Goal: Information Seeking & Learning: Learn about a topic

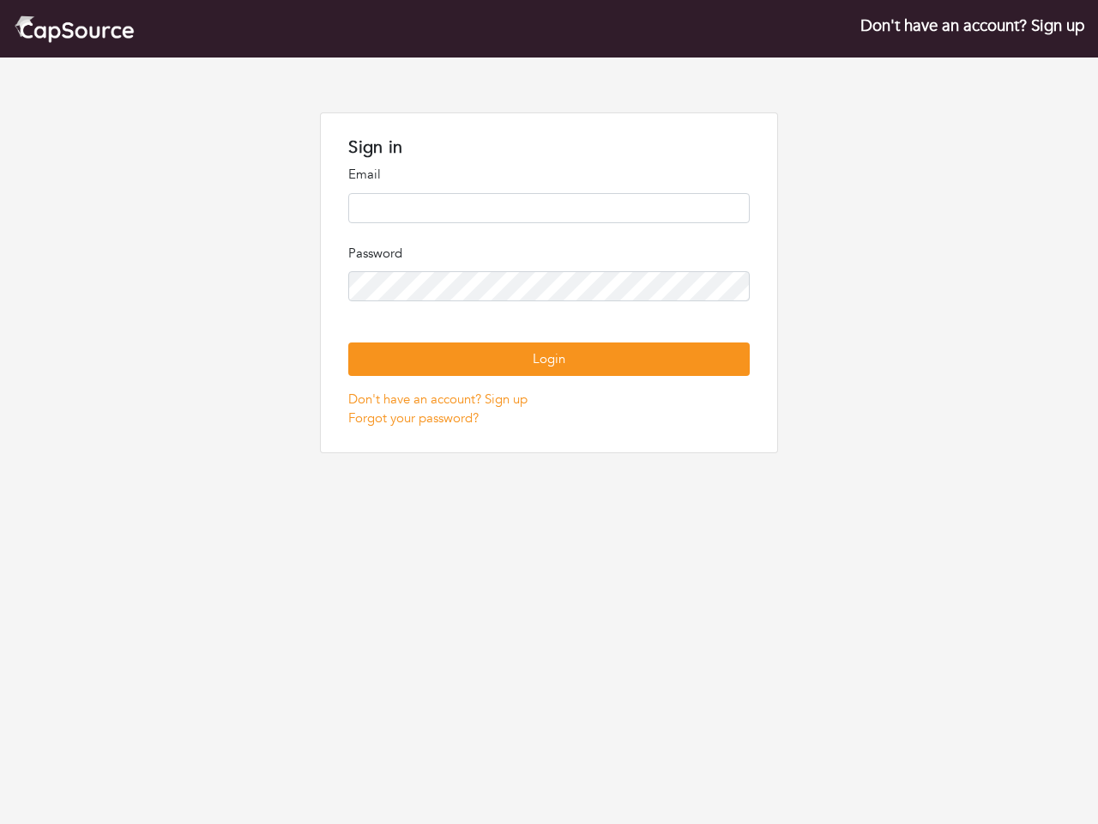
click at [549, 254] on p "Password" at bounding box center [548, 254] width 401 height 20
click at [548, 359] on button "Login" at bounding box center [548, 358] width 401 height 33
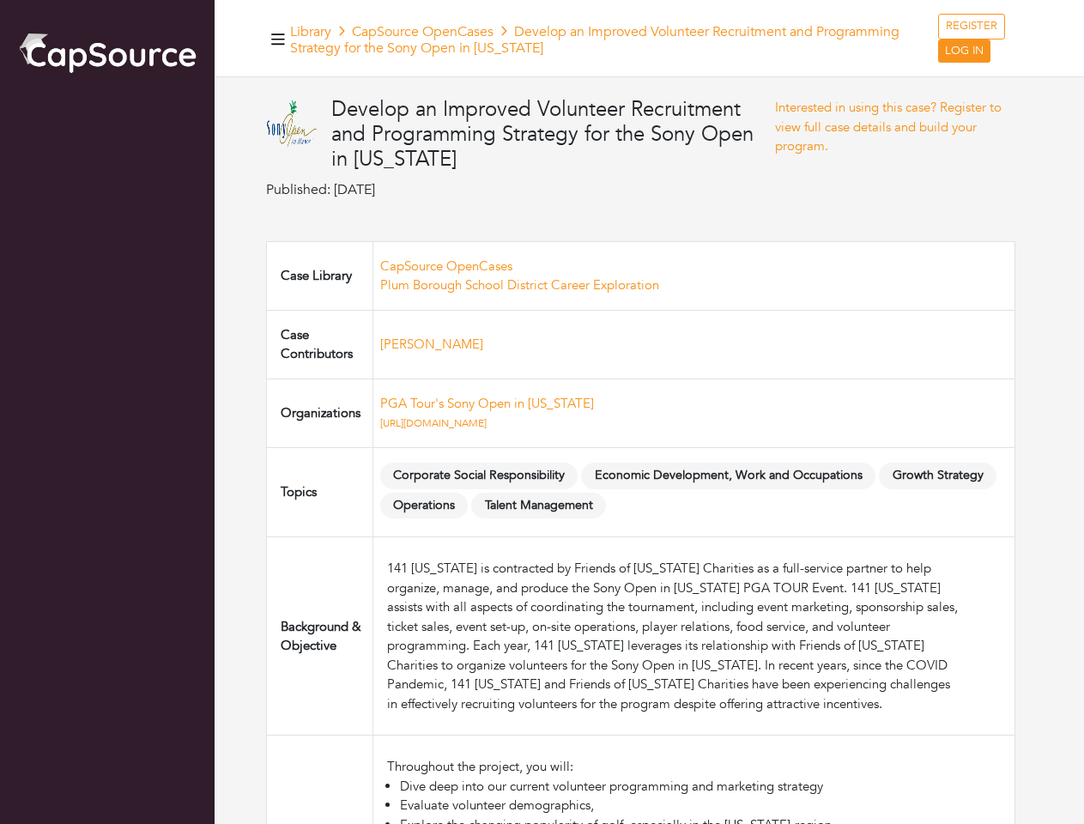
click at [541, 412] on td "PGA Tour's Sony Open in [US_STATE] [URL][DOMAIN_NAME]" at bounding box center [693, 412] width 642 height 69
click at [541, 412] on td "PGA Tour's Sony Open in Hawaii https://www.sonyopeninhawaii.com/" at bounding box center [693, 412] width 642 height 69
click at [278, 39] on icon "button" at bounding box center [278, 38] width 14 height 11
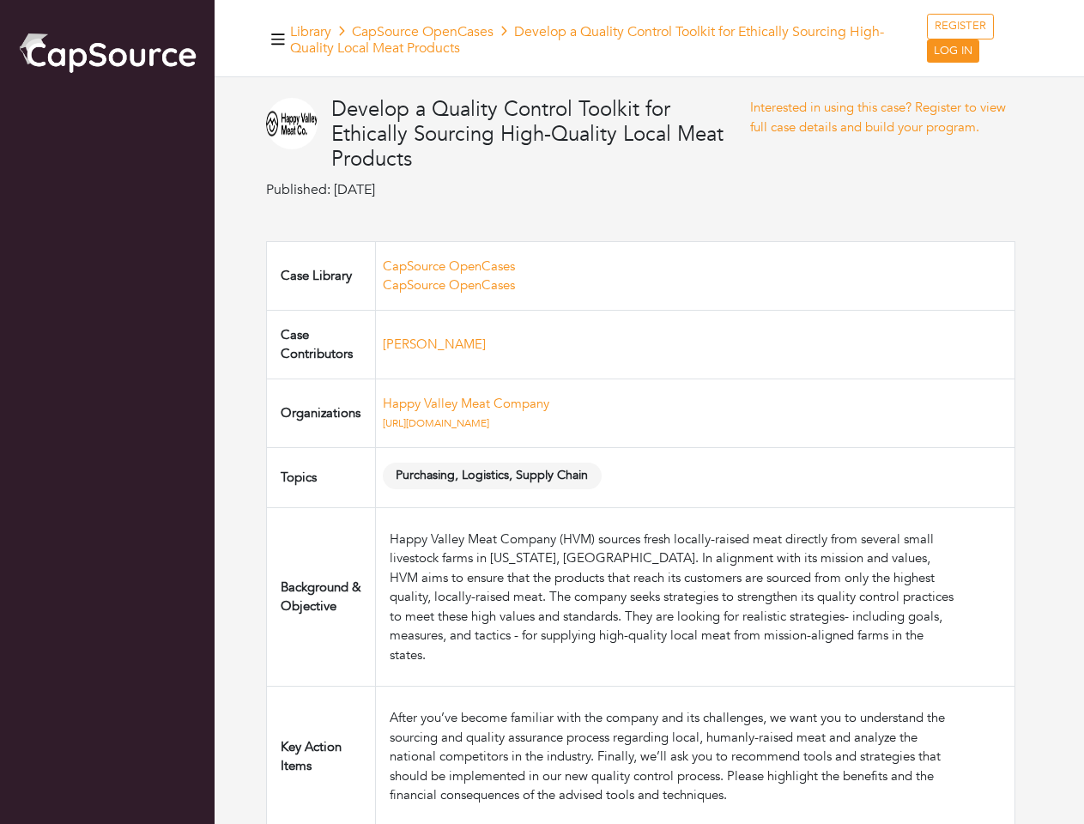
click at [541, 412] on td "Happy Valley Meat Company https://happyvalleymeat.com" at bounding box center [694, 412] width 639 height 69
click at [278, 39] on icon "button" at bounding box center [278, 38] width 14 height 11
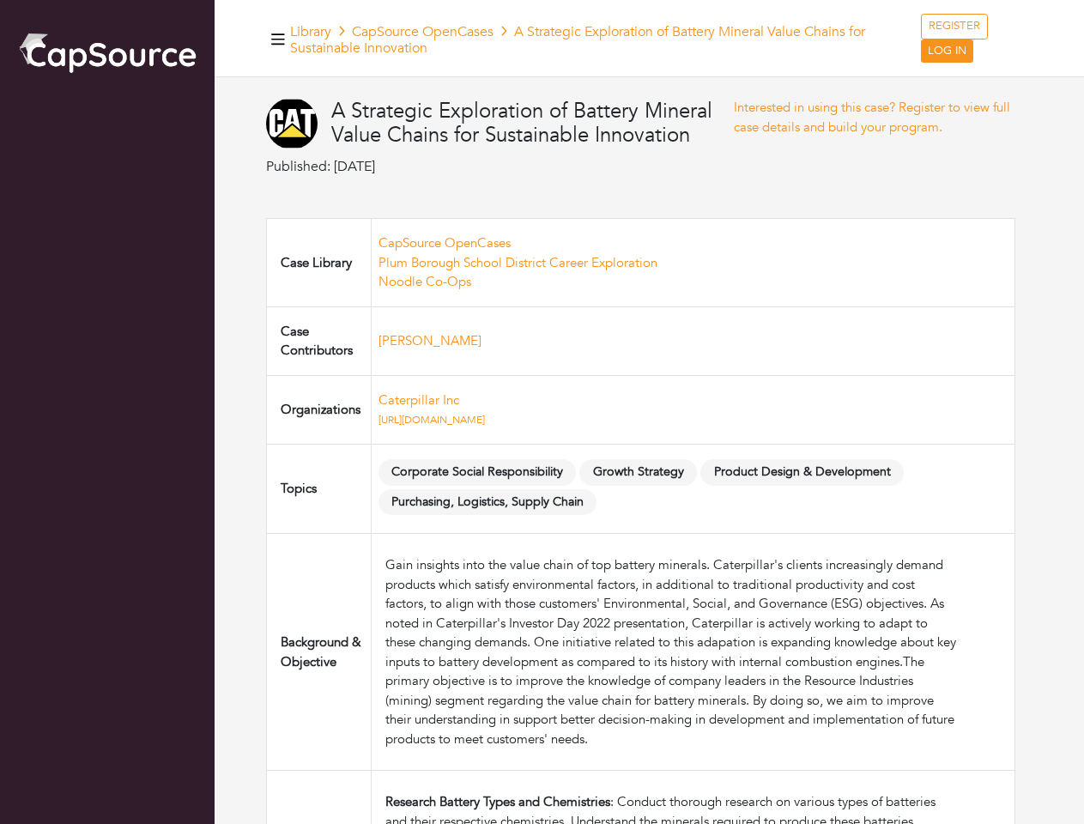
click at [541, 412] on td "Caterpillar Inc [URL][DOMAIN_NAME]" at bounding box center [693, 409] width 644 height 69
click at [278, 39] on icon "button" at bounding box center [278, 38] width 14 height 11
